Goal: Information Seeking & Learning: Learn about a topic

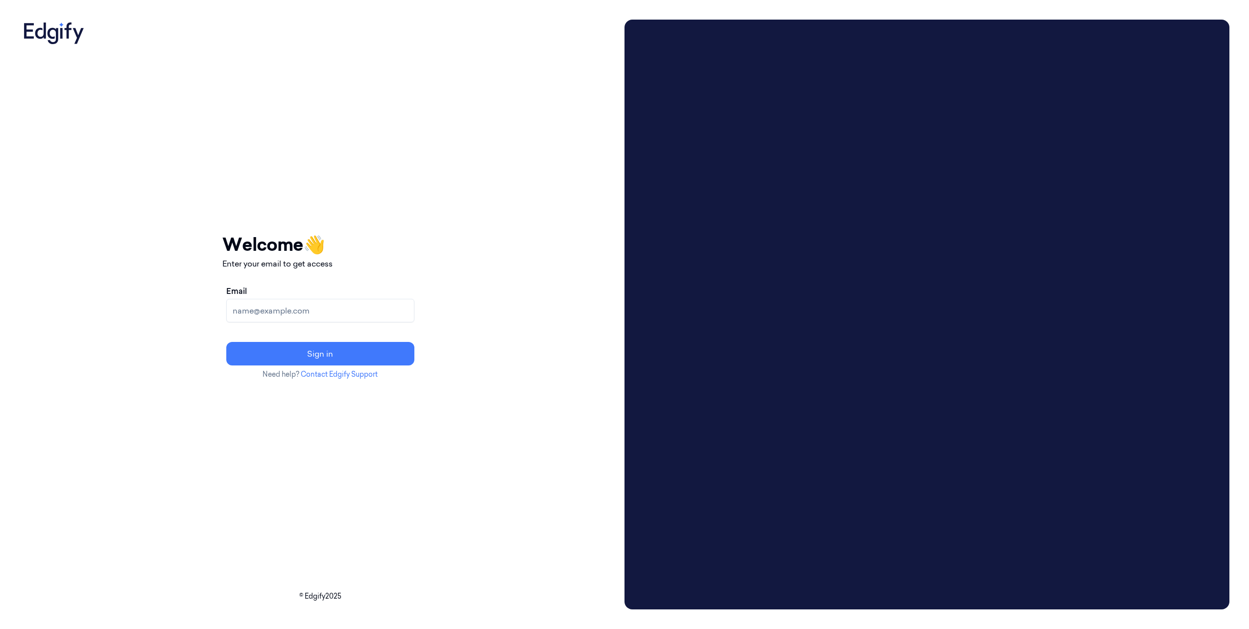
click at [332, 316] on input "Email" at bounding box center [320, 311] width 188 height 24
type input "bcumming@dollargeneral.com"
click at [342, 352] on button "Sign in" at bounding box center [320, 354] width 188 height 24
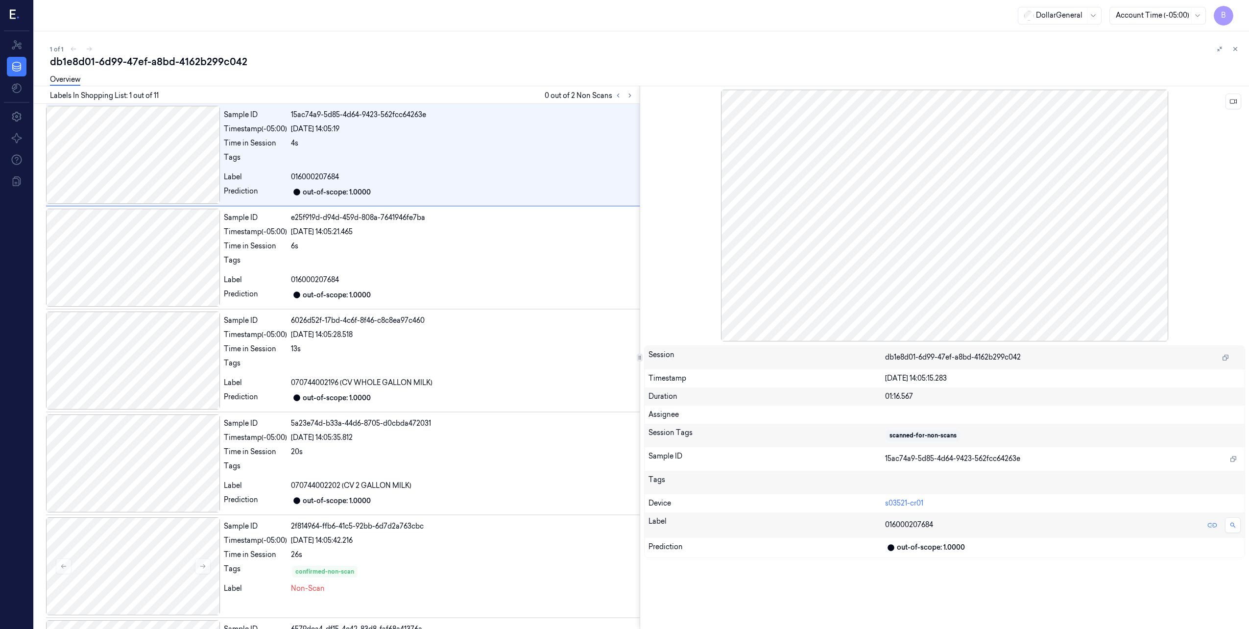
click at [968, 274] on div at bounding box center [945, 216] width 602 height 252
click at [1236, 100] on icon at bounding box center [1233, 101] width 7 height 7
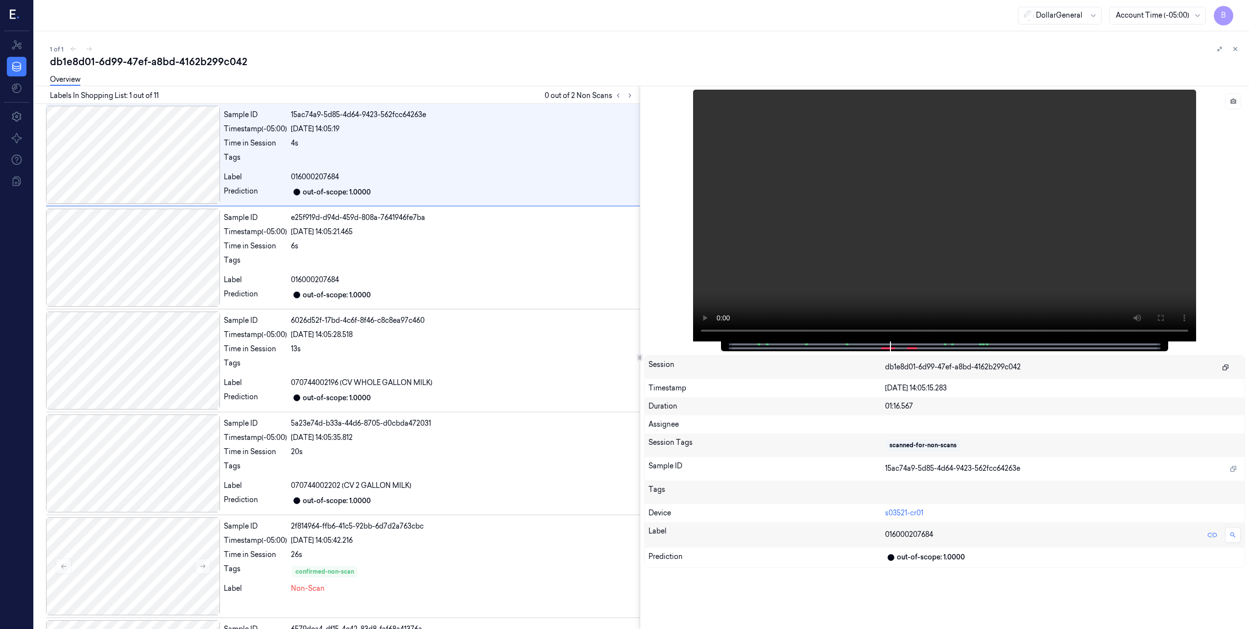
click at [1225, 366] on icon "button" at bounding box center [1226, 368] width 6 height 6
click at [1225, 364] on icon "button" at bounding box center [1225, 367] width 7 height 7
click at [1237, 103] on button at bounding box center [1234, 102] width 16 height 16
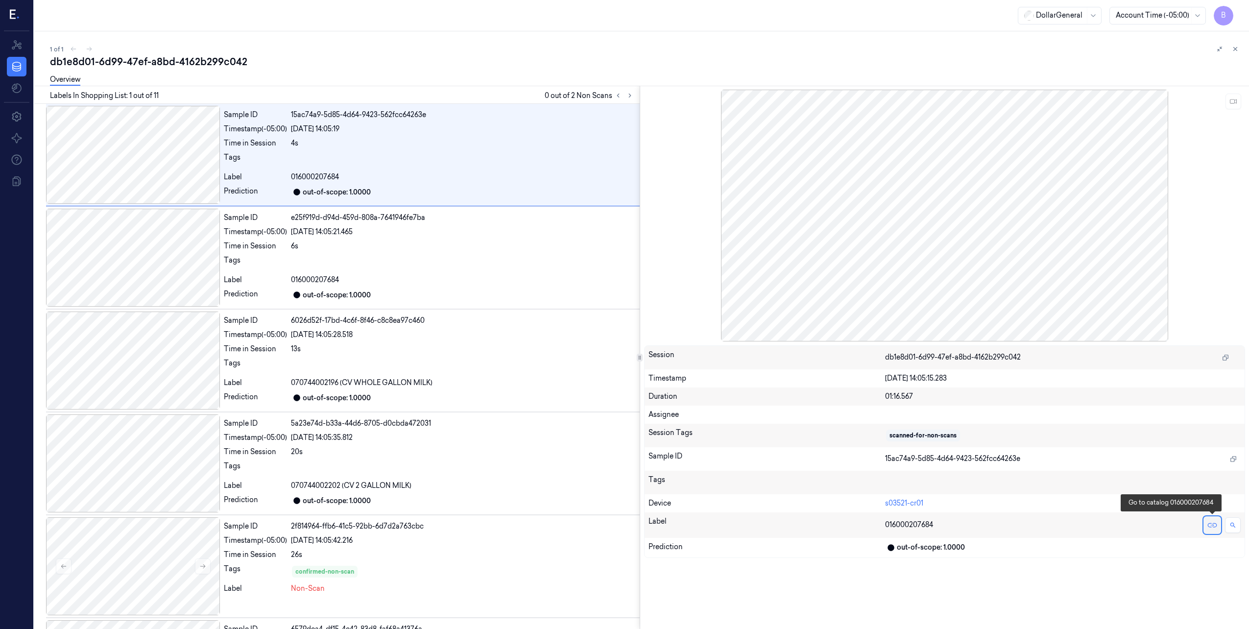
click at [1213, 523] on icon at bounding box center [1212, 525] width 5 height 5
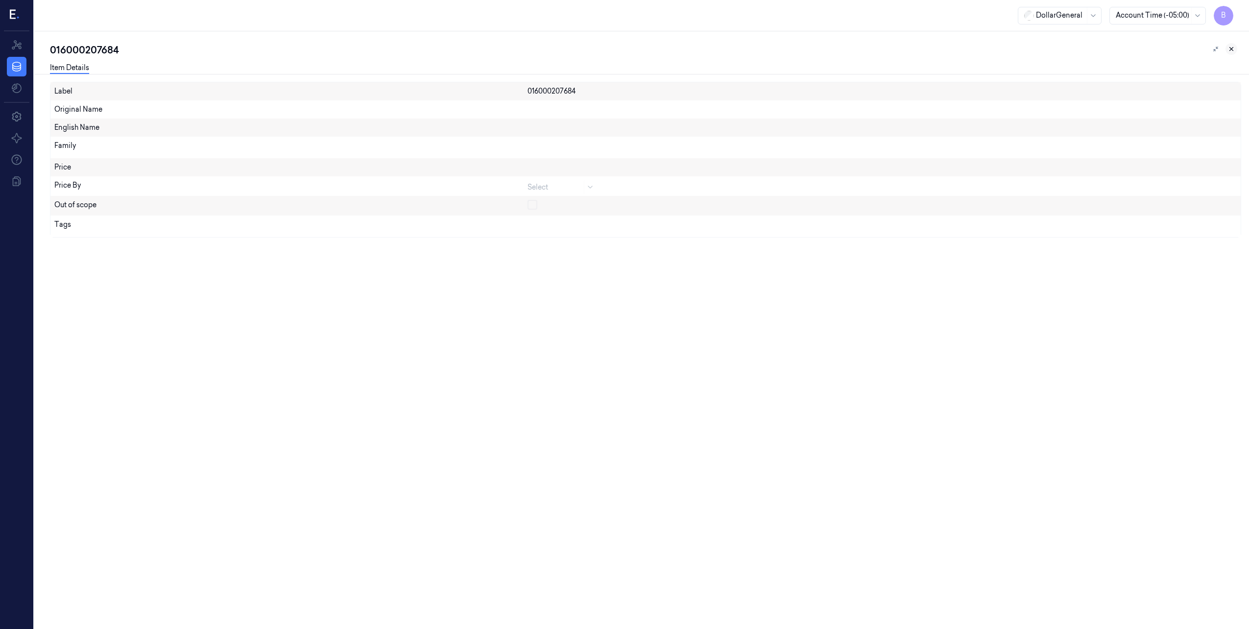
click at [1231, 49] on icon at bounding box center [1231, 49] width 7 height 7
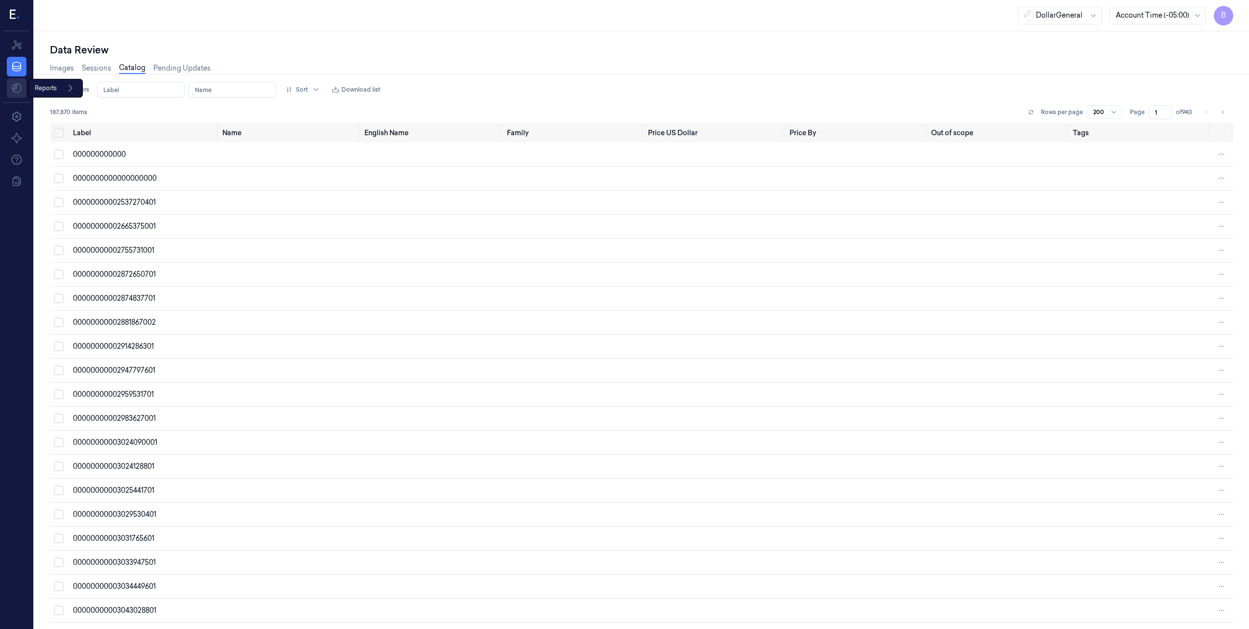
click at [13, 90] on html "B Resources Data Reports Reports Settings About Support Documentation DollarGen…" at bounding box center [624, 314] width 1249 height 629
click at [14, 42] on html "B Resources Data Settings About Support Documentation DollarGeneral Account Tim…" at bounding box center [624, 314] width 1249 height 629
click at [14, 42] on icon at bounding box center [17, 44] width 10 height 9
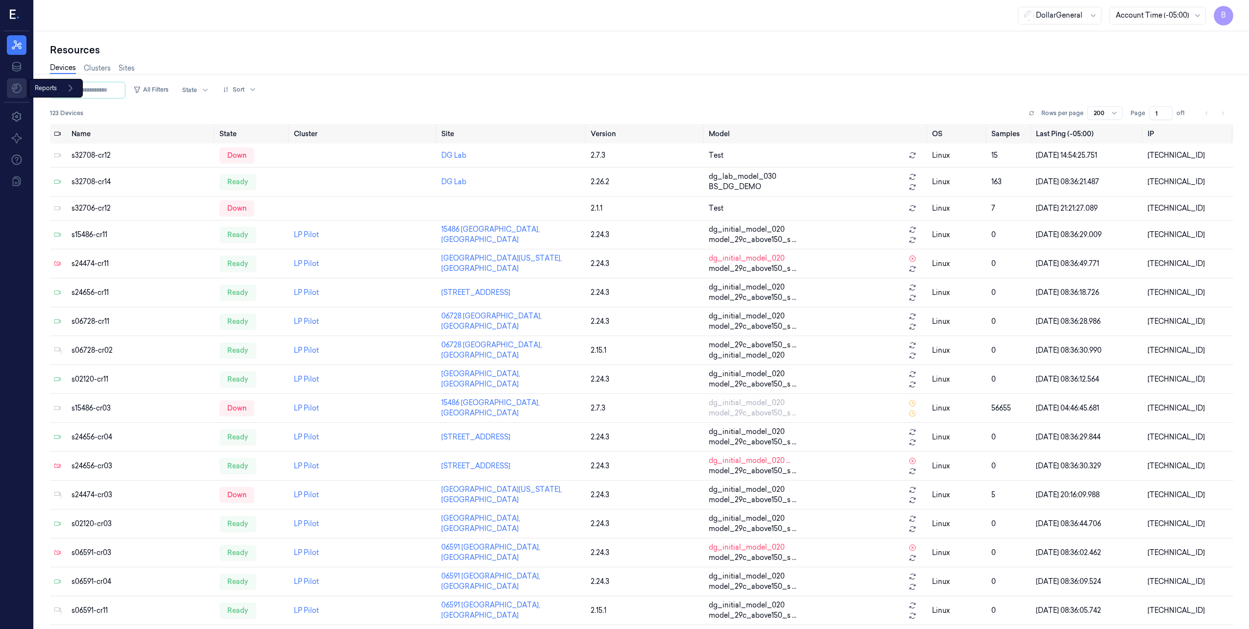
click at [20, 88] on html "B Resources Data Reports Reports Settings About Support Documentation DollarGen…" at bounding box center [624, 314] width 1249 height 629
click at [17, 92] on html "B Resources Data Settings About Support Documentation DollarGeneral Account Tim…" at bounding box center [624, 314] width 1249 height 629
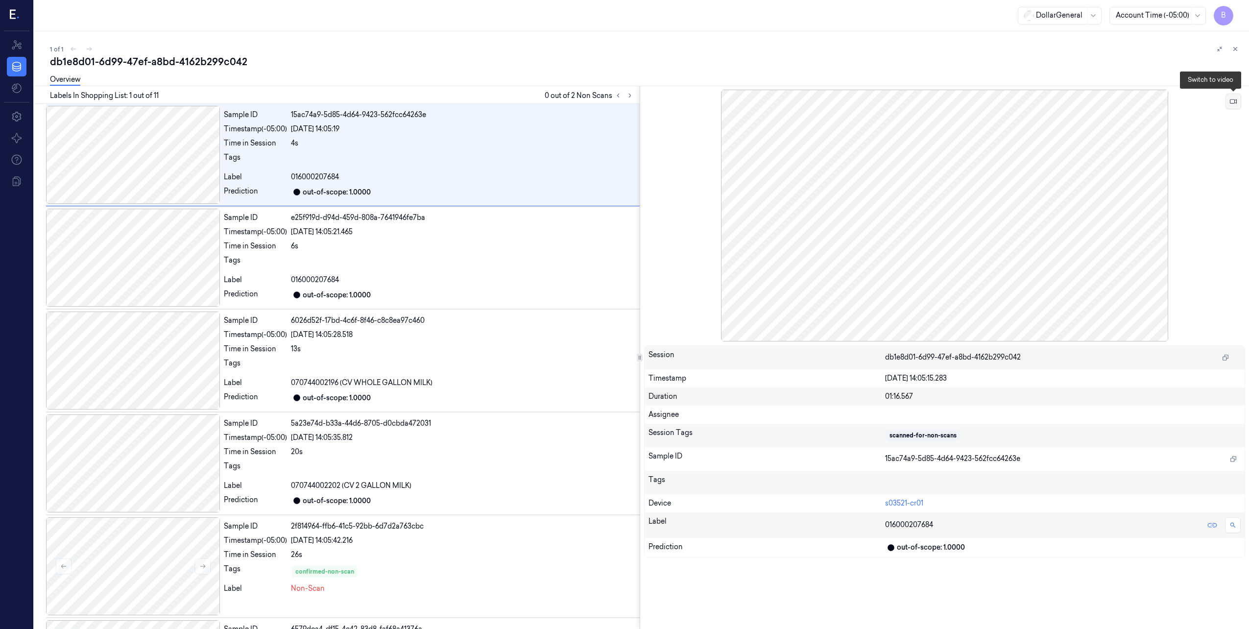
click at [1235, 105] on button at bounding box center [1234, 102] width 16 height 16
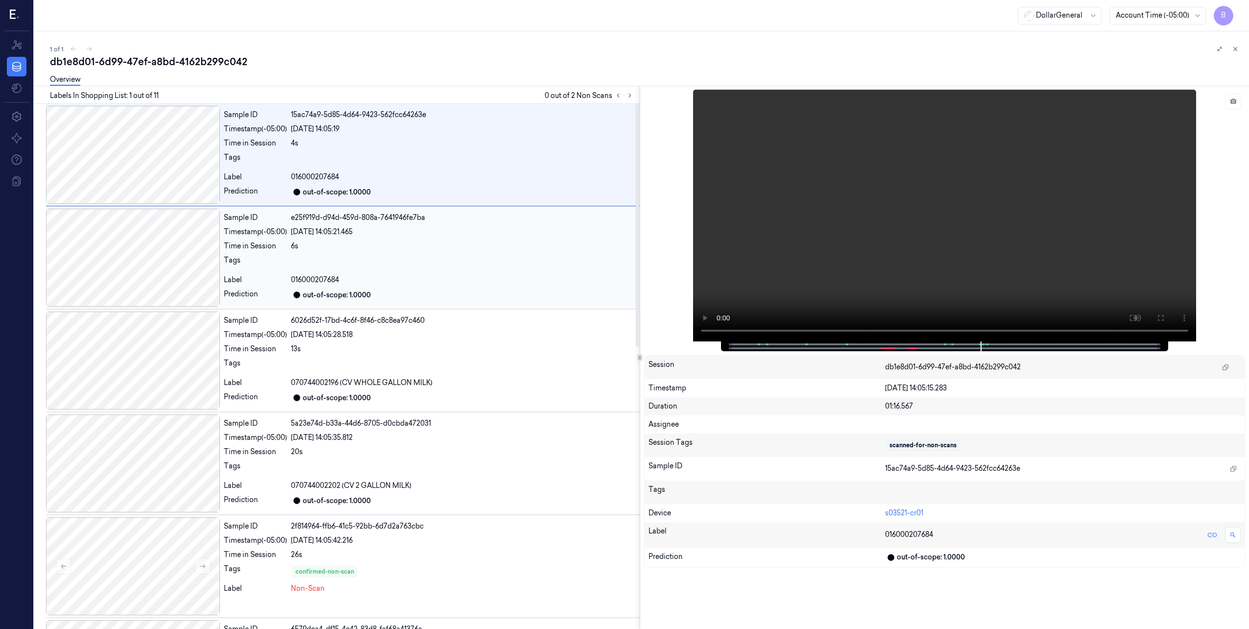
click at [462, 258] on div at bounding box center [463, 263] width 345 height 16
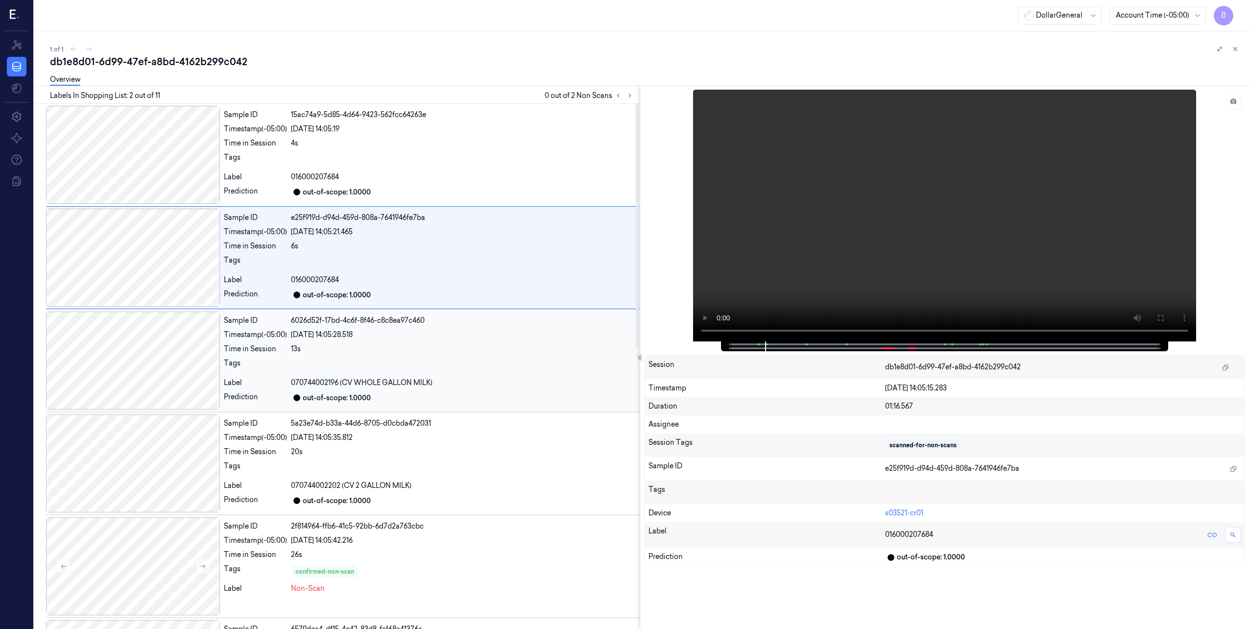
click at [477, 358] on div at bounding box center [463, 366] width 345 height 16
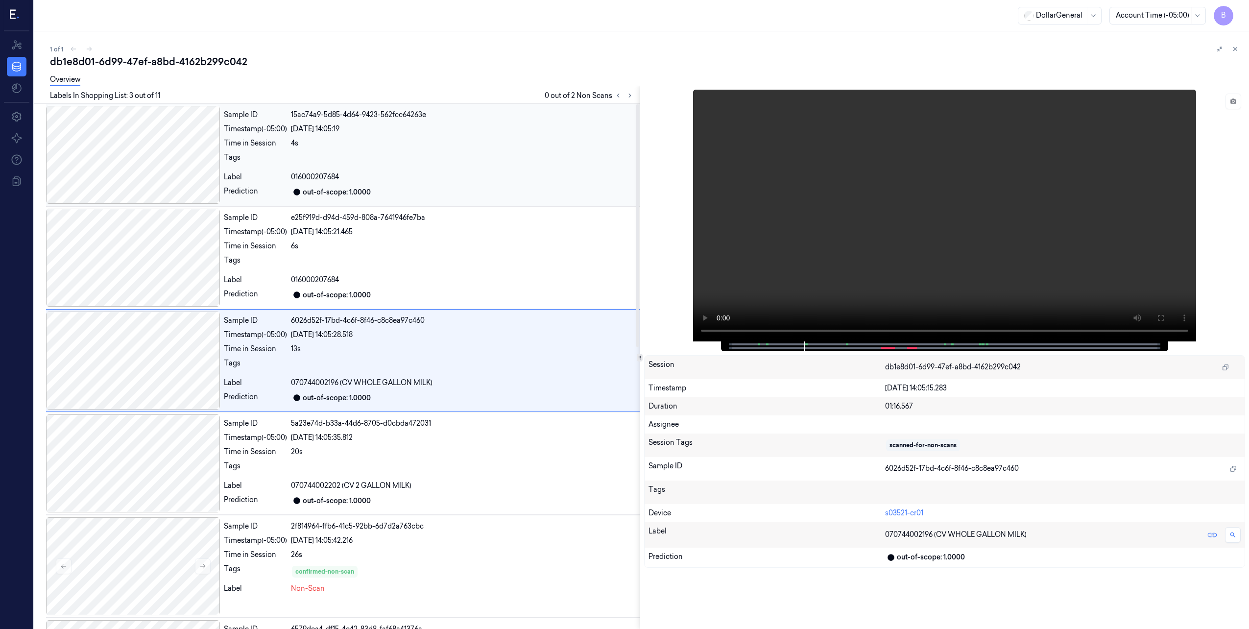
click at [457, 136] on div "Sample ID 15ac74a9-5d85-4d64-9423-562fcc64263e Timestamp (-05:00) 08/08/2025 14…" at bounding box center [430, 155] width 420 height 98
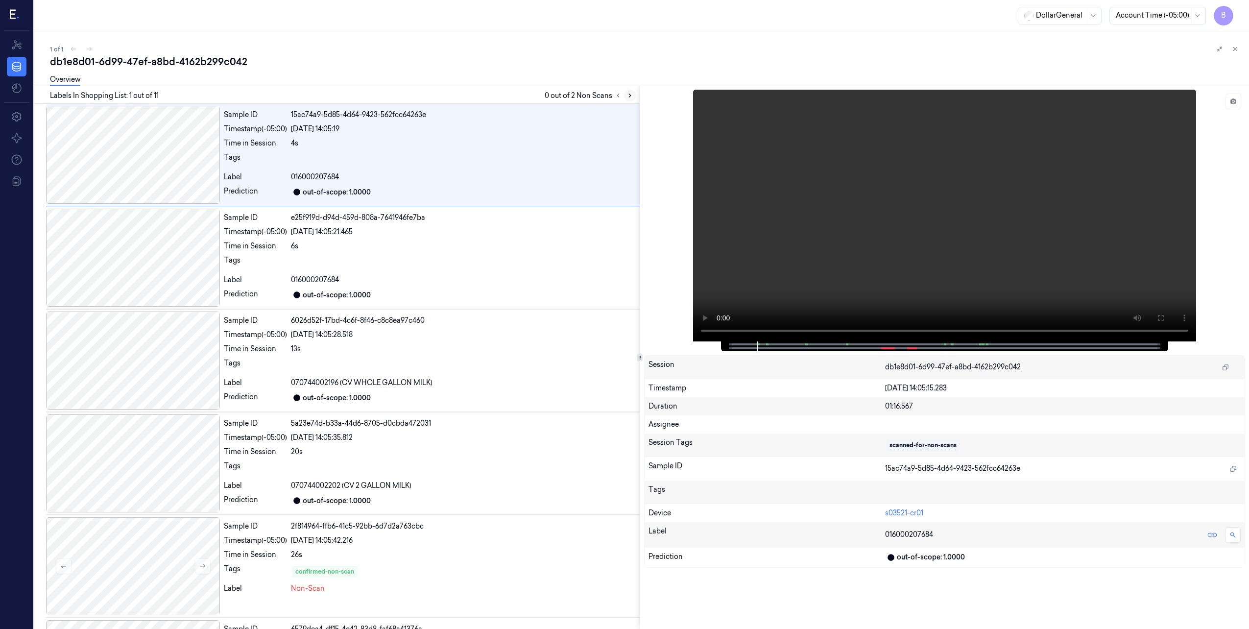
click at [630, 94] on icon at bounding box center [630, 95] width 7 height 7
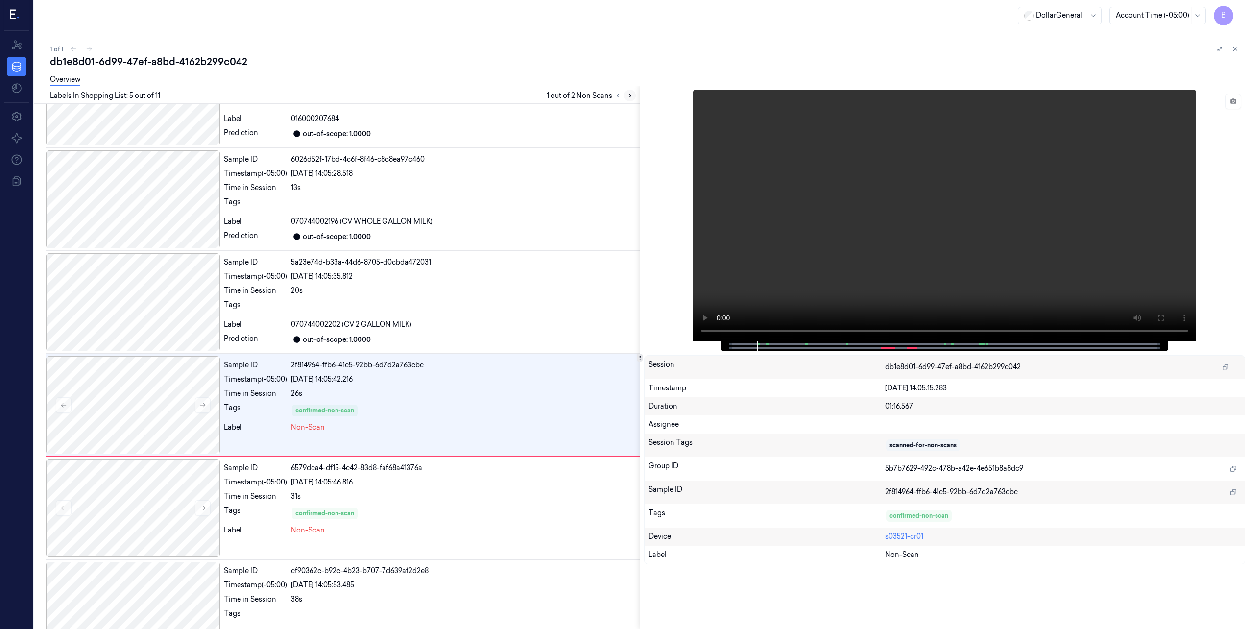
scroll to position [200, 0]
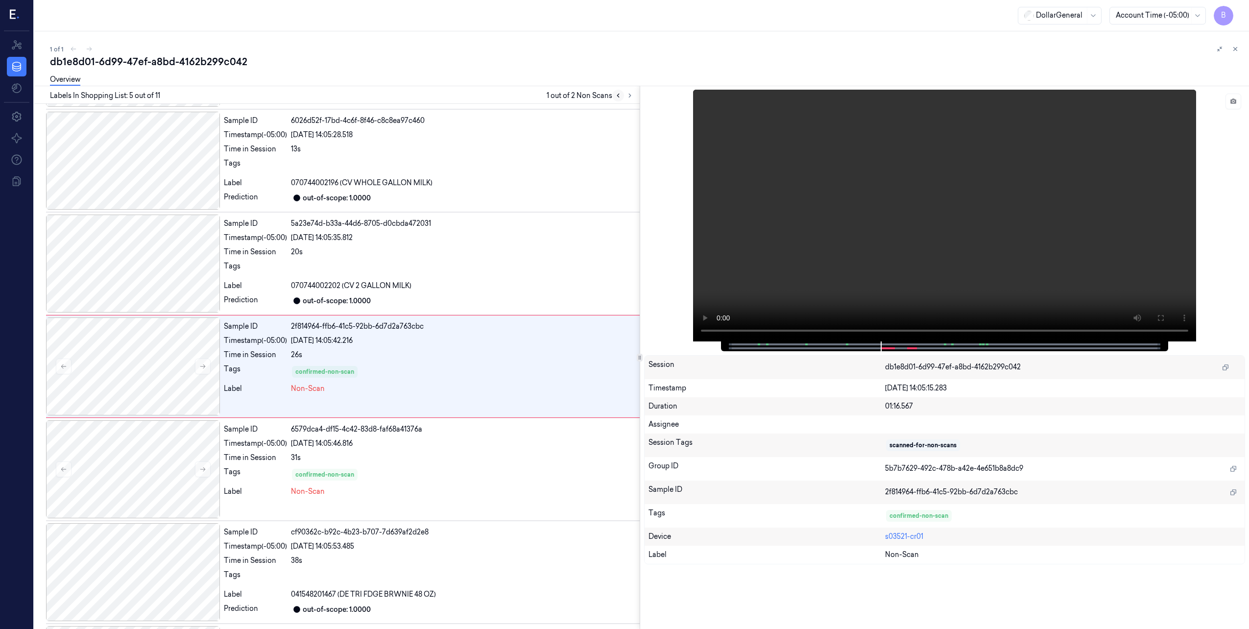
click at [620, 94] on icon at bounding box center [618, 95] width 7 height 7
click at [619, 93] on div "Overview" at bounding box center [646, 81] width 1192 height 25
